Goal: Check status: Check status

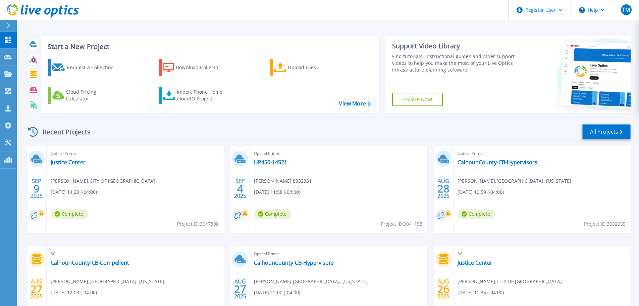
click at [608, 130] on link "All Projects" at bounding box center [606, 131] width 49 height 15
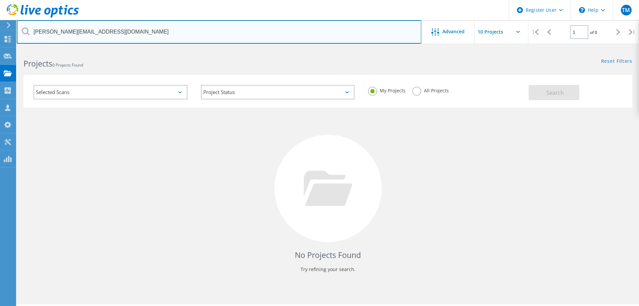
click at [56, 33] on input "[PERSON_NAME][EMAIL_ADDRESS][DOMAIN_NAME]" at bounding box center [219, 31] width 405 height 23
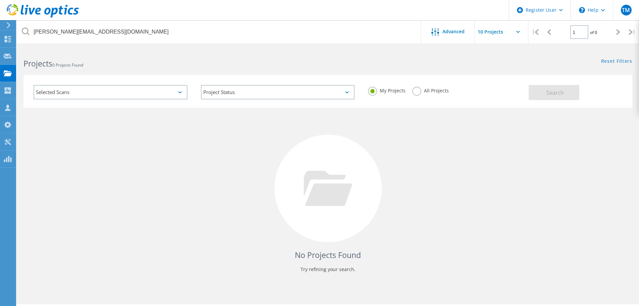
click at [425, 91] on label "All Projects" at bounding box center [430, 90] width 37 height 6
click at [0, 0] on input "All Projects" at bounding box center [0, 0] width 0 height 0
click at [551, 93] on span "Search" at bounding box center [554, 92] width 17 height 7
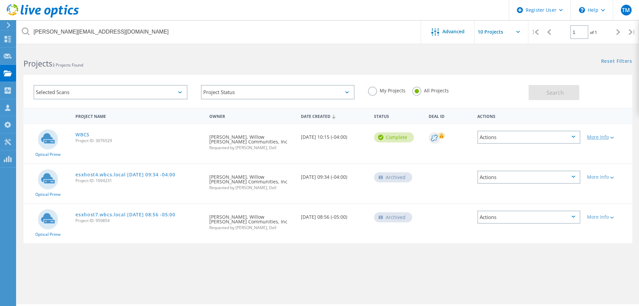
click at [598, 135] on div "More Info" at bounding box center [608, 137] width 42 height 5
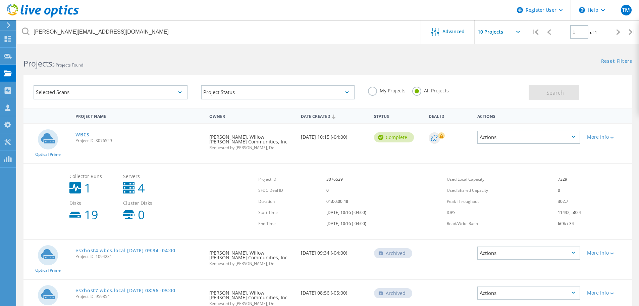
click at [555, 139] on div "Actions" at bounding box center [528, 136] width 103 height 13
click at [509, 120] on div "View Project" at bounding box center [529, 121] width 102 height 10
